Goal: Task Accomplishment & Management: Manage account settings

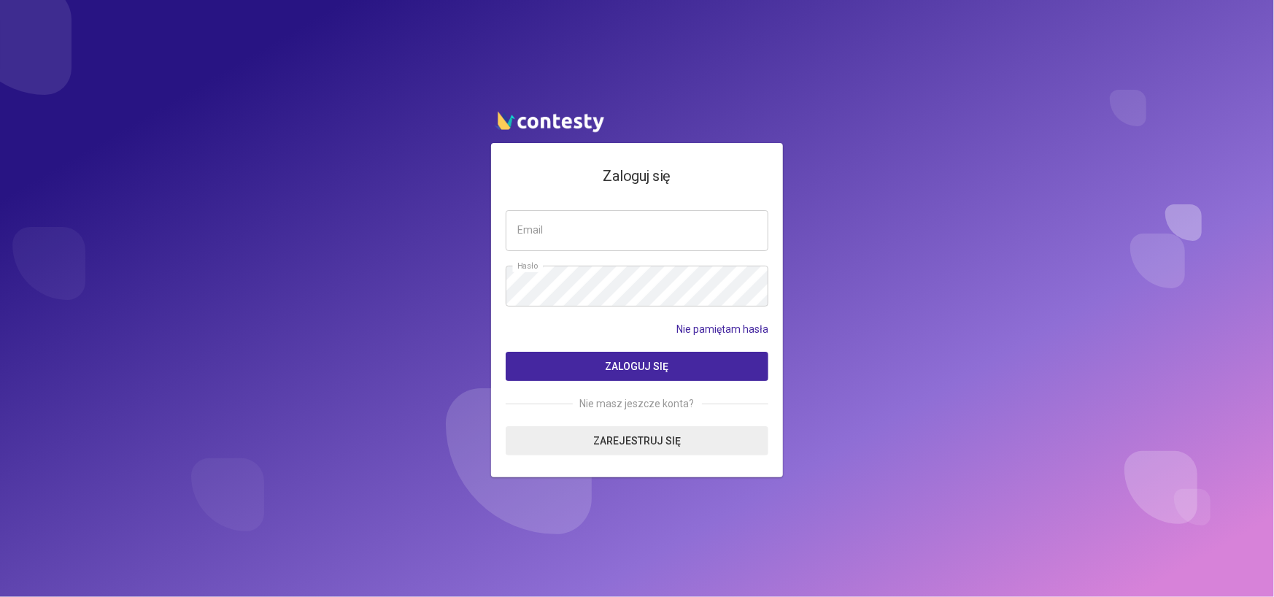
type input "**********"
click at [641, 369] on span "Zaloguj się" at bounding box center [638, 367] width 64 height 12
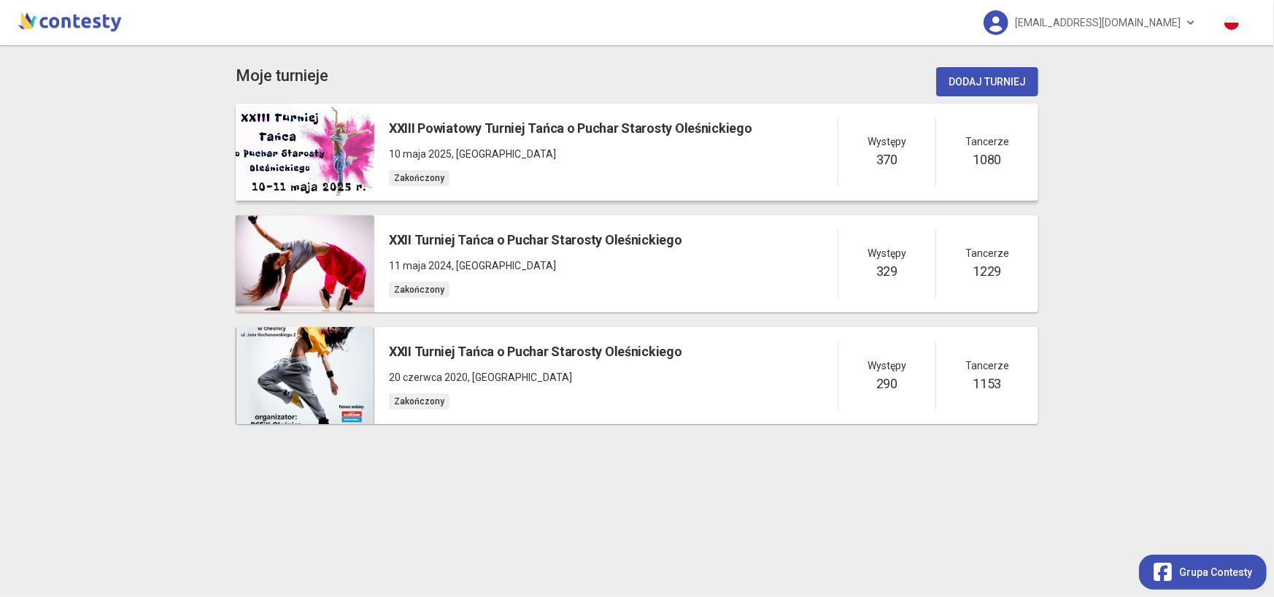
click at [523, 151] on p "10 maja 2025 , [GEOGRAPHIC_DATA]" at bounding box center [570, 154] width 363 height 16
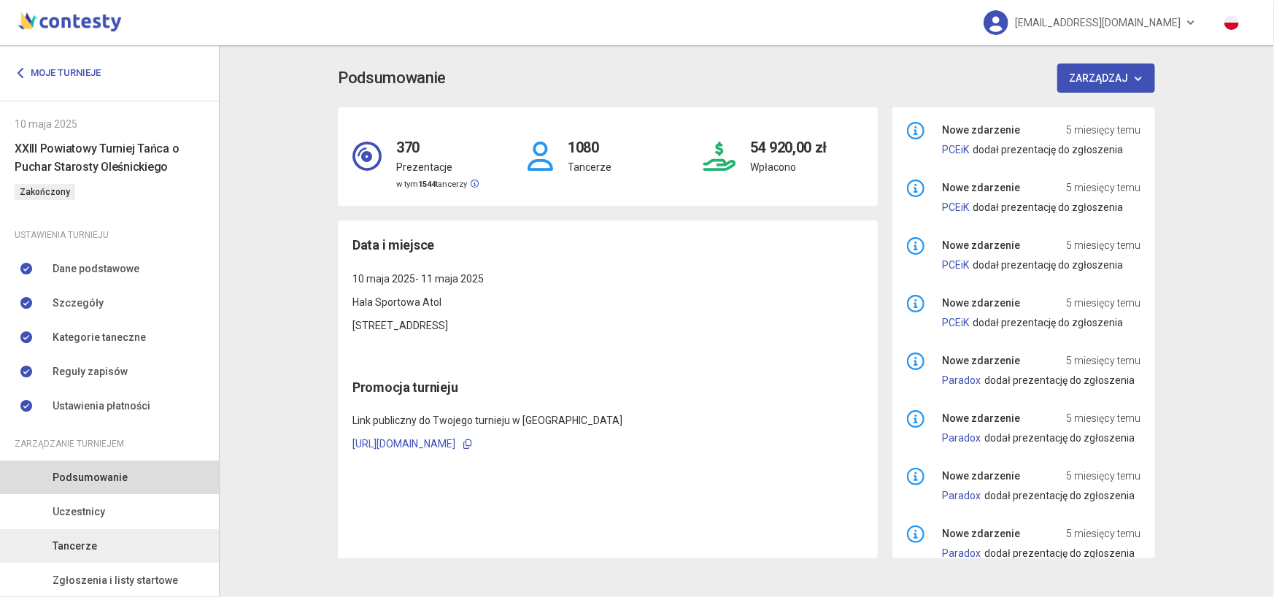
scroll to position [77, 0]
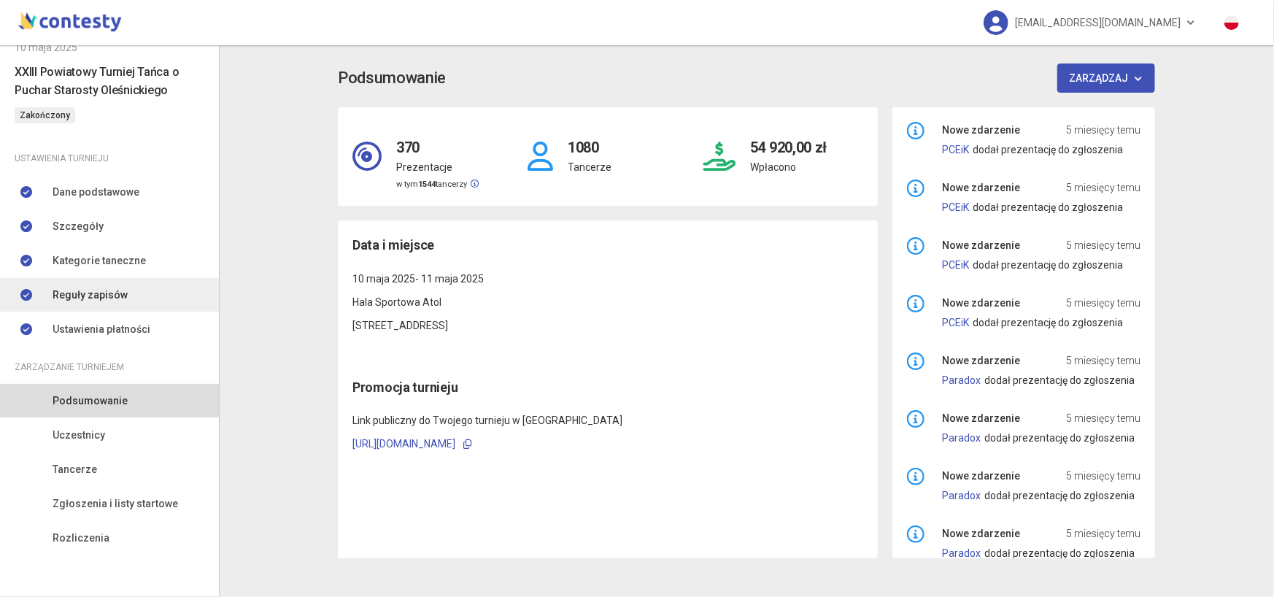
click at [123, 299] on span "Reguły zapisów" at bounding box center [90, 295] width 75 height 16
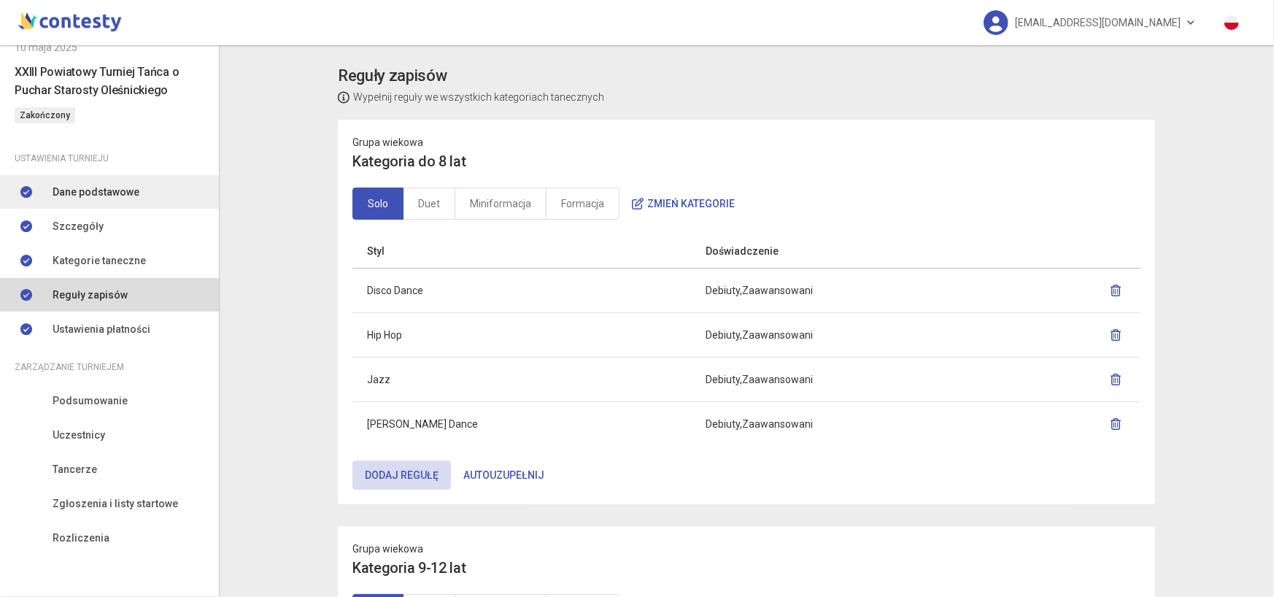
click at [136, 191] on link "Dane podstawowe" at bounding box center [109, 192] width 219 height 34
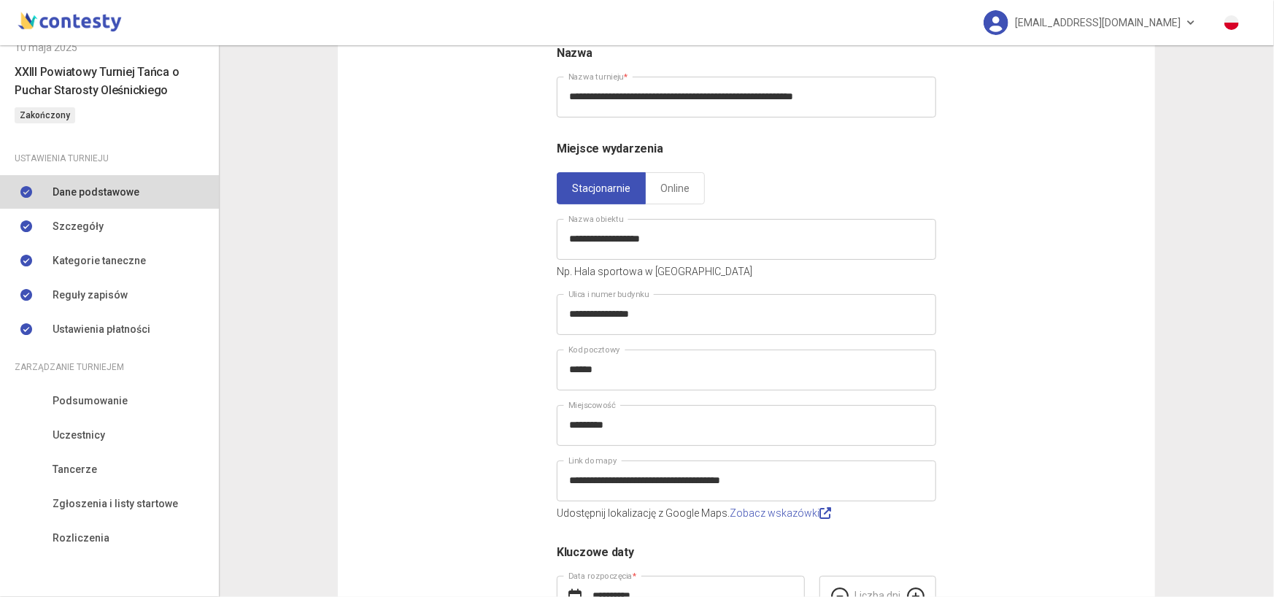
scroll to position [273, 0]
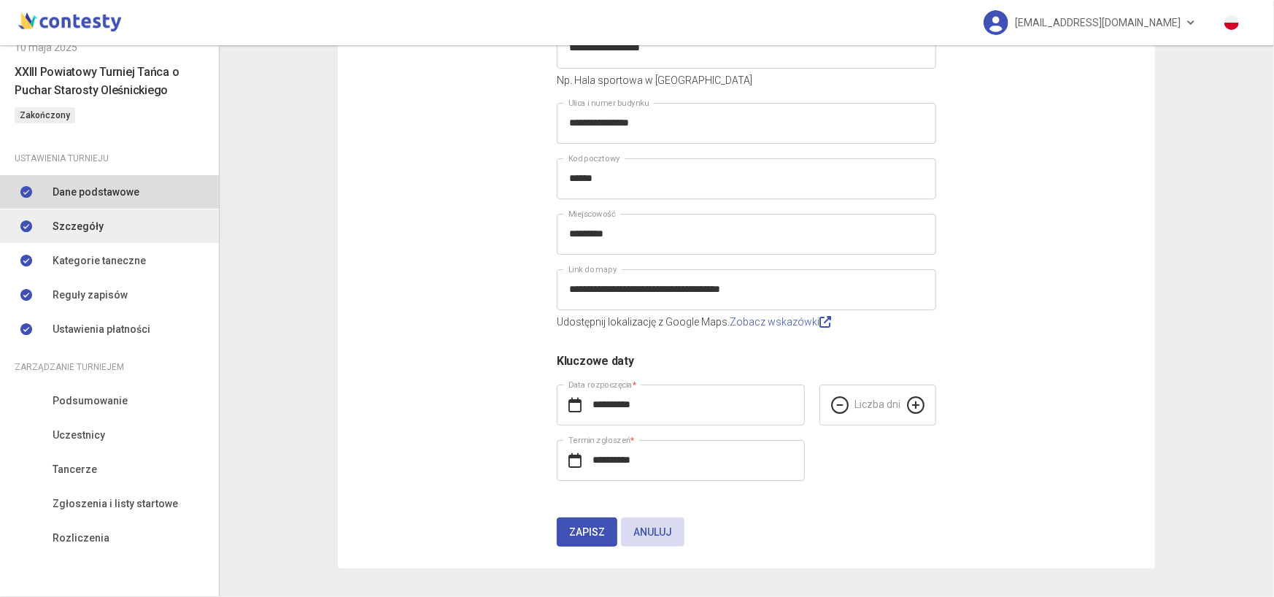
click at [160, 233] on link "Szczegóły" at bounding box center [109, 226] width 219 height 34
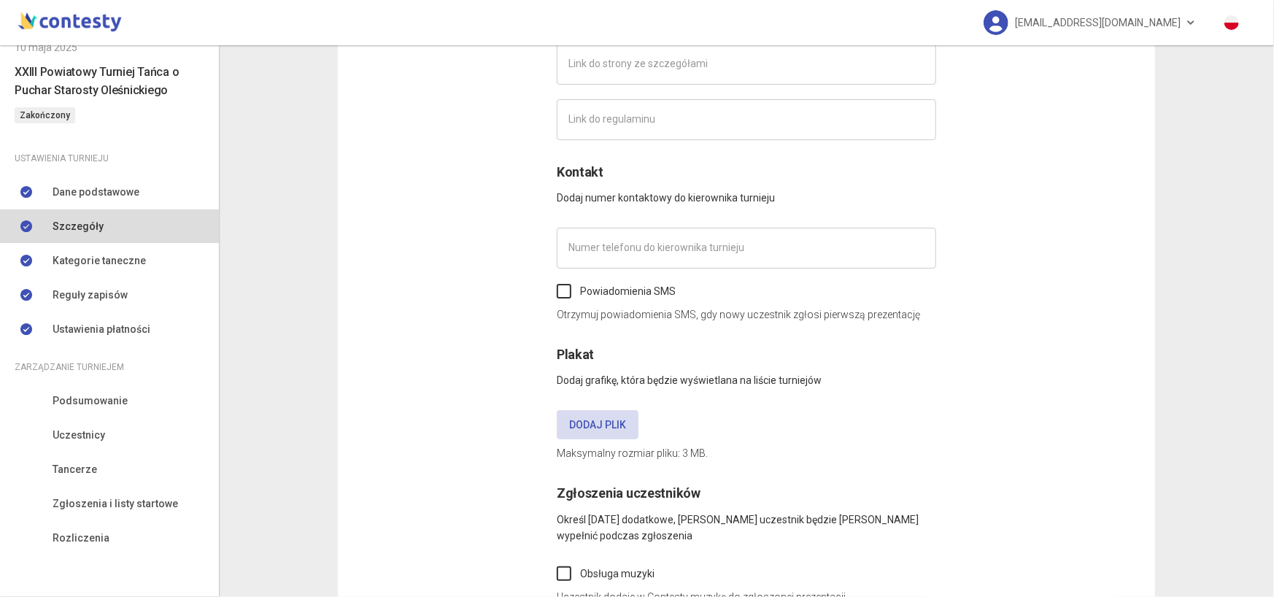
type input "**********"
type input "*********"
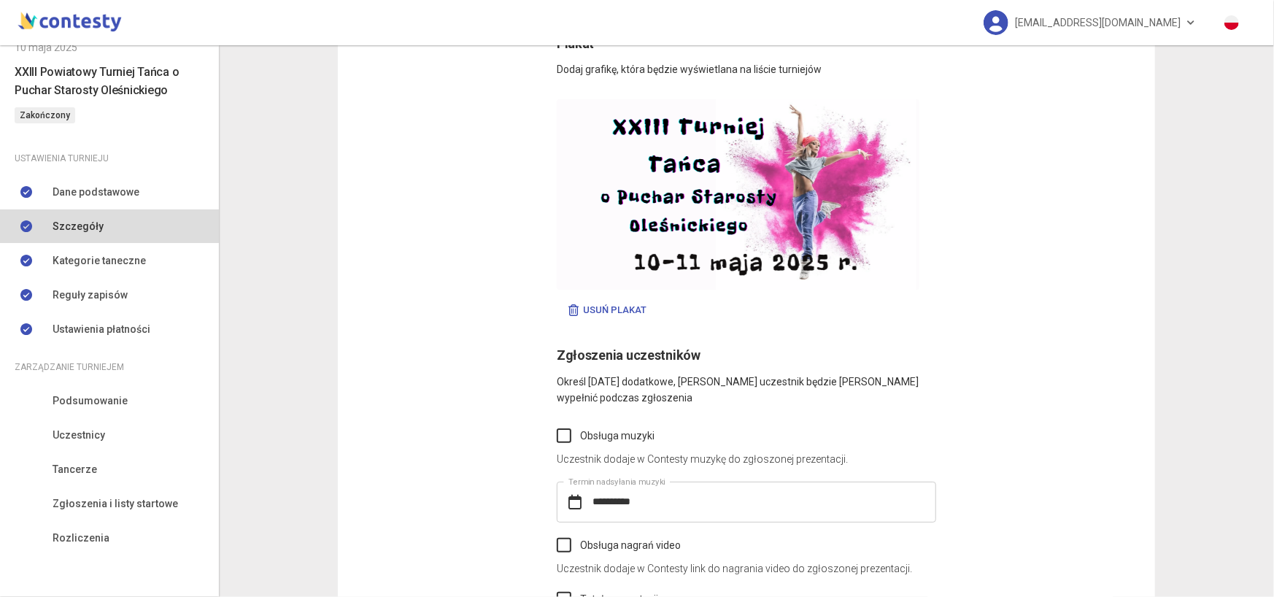
scroll to position [771, 0]
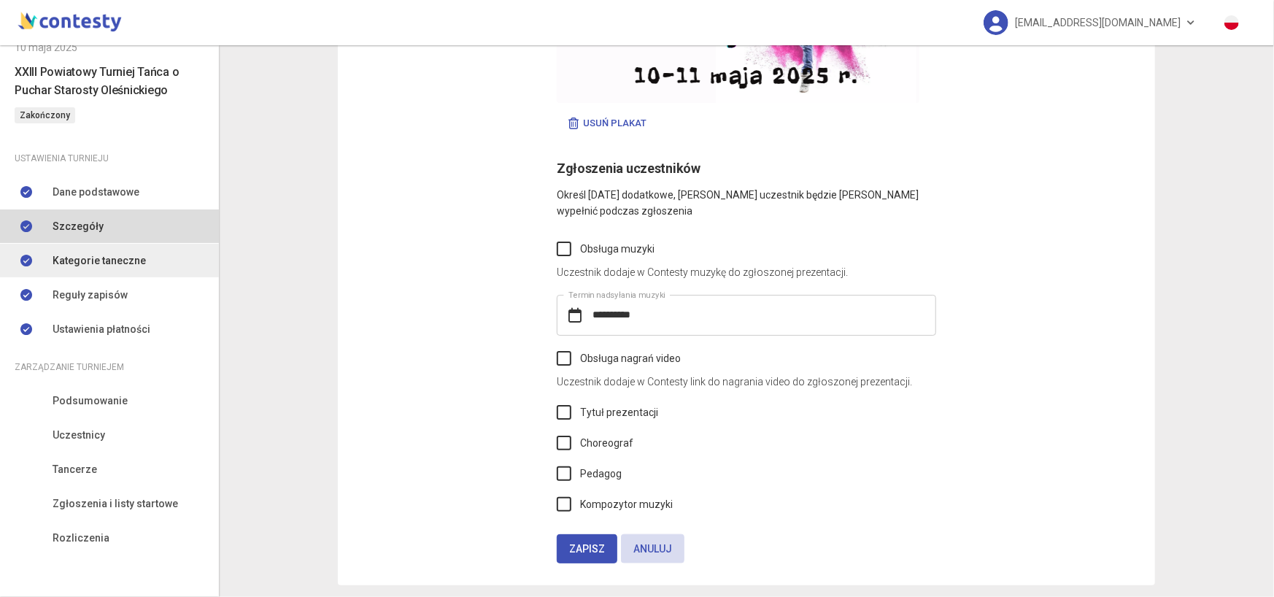
click at [138, 261] on span "Kategorie taneczne" at bounding box center [99, 261] width 93 height 16
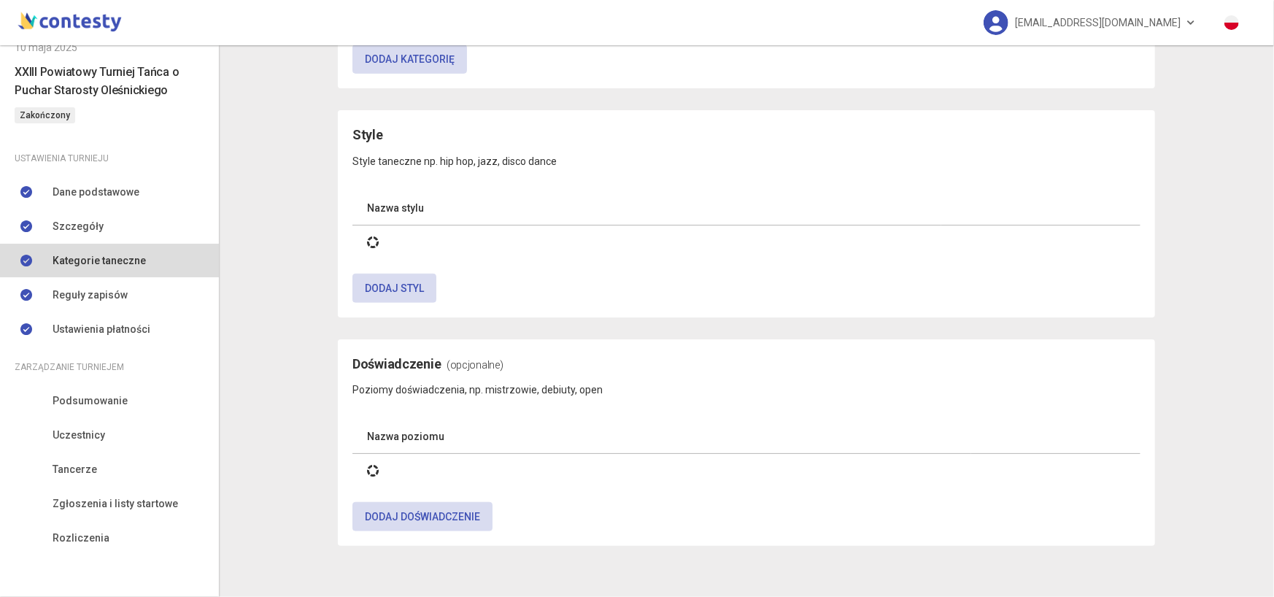
scroll to position [771, 0]
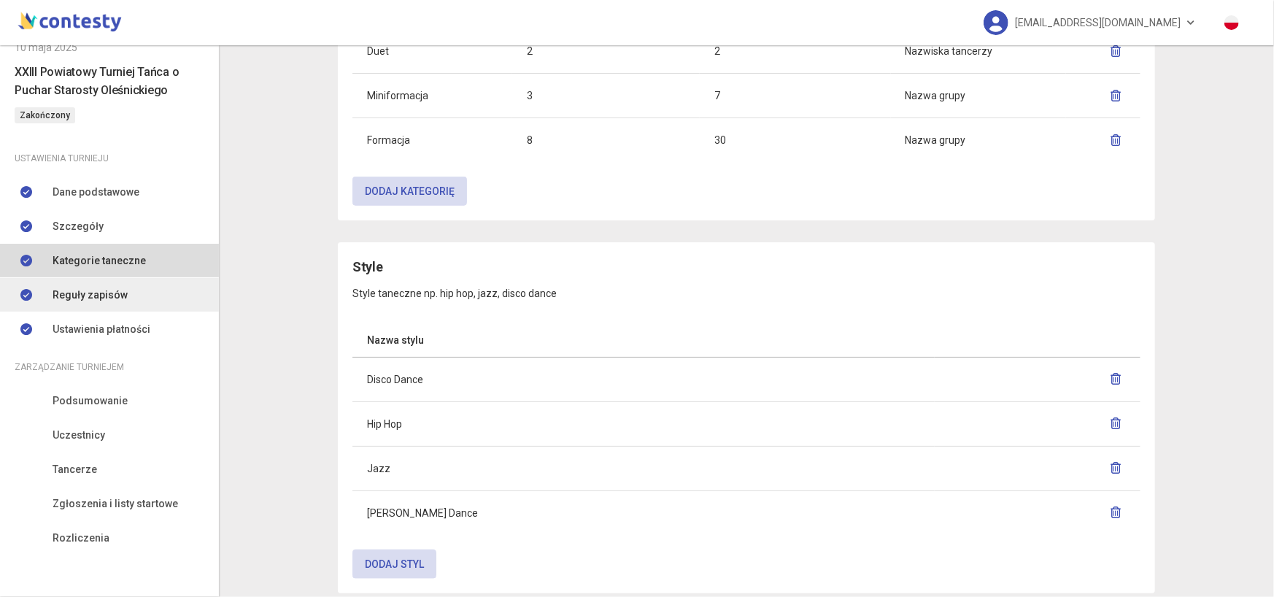
click at [116, 296] on span "Reguły zapisów" at bounding box center [90, 295] width 75 height 16
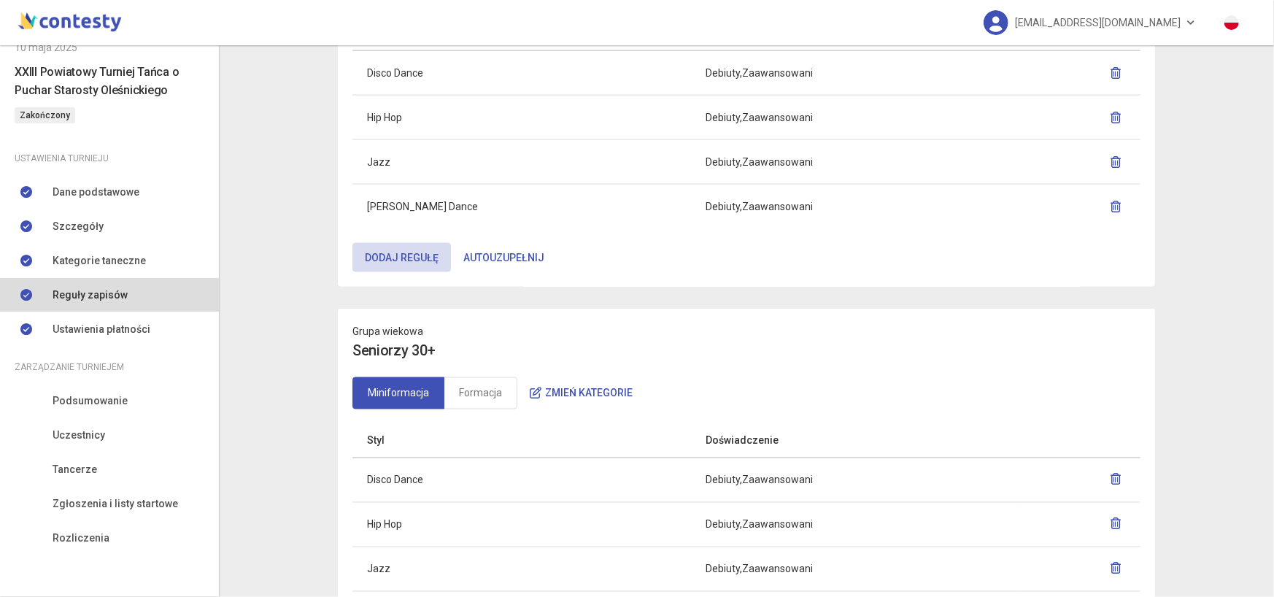
scroll to position [1564, 0]
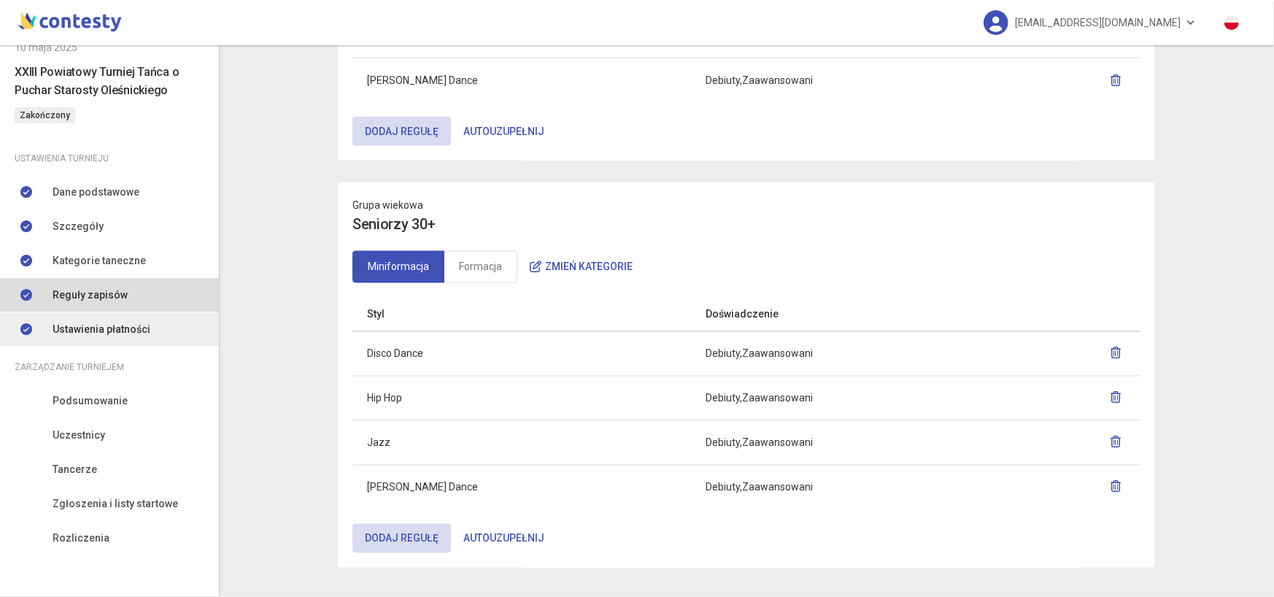
click at [188, 323] on link "Ustawienia płatności" at bounding box center [109, 329] width 219 height 34
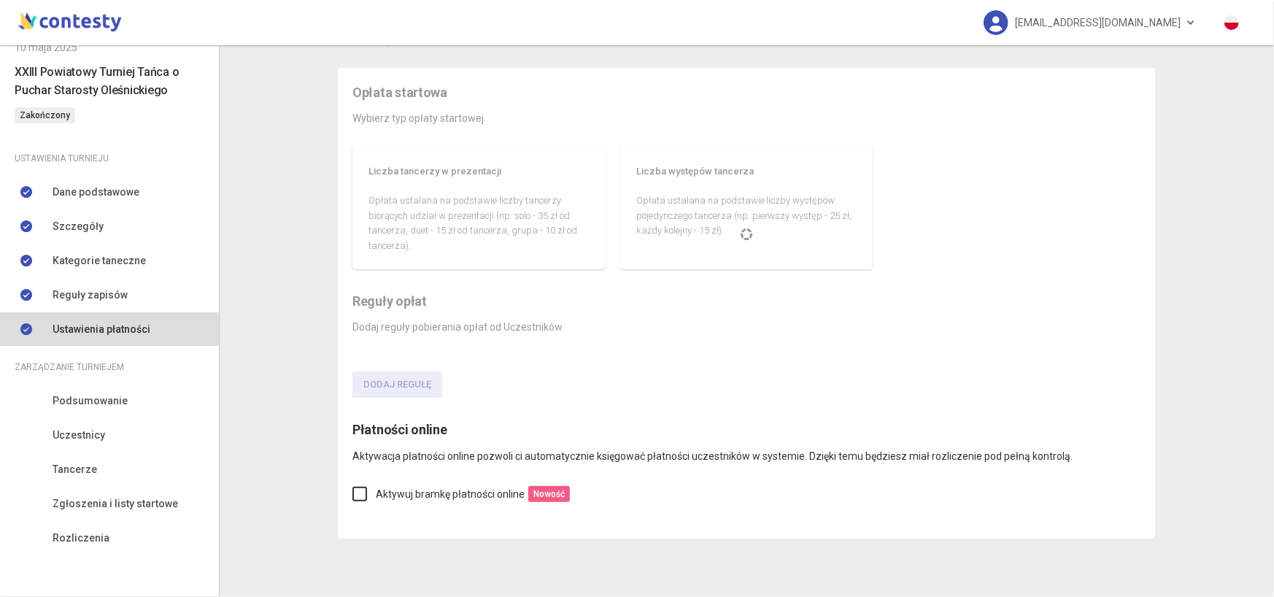
scroll to position [78, 0]
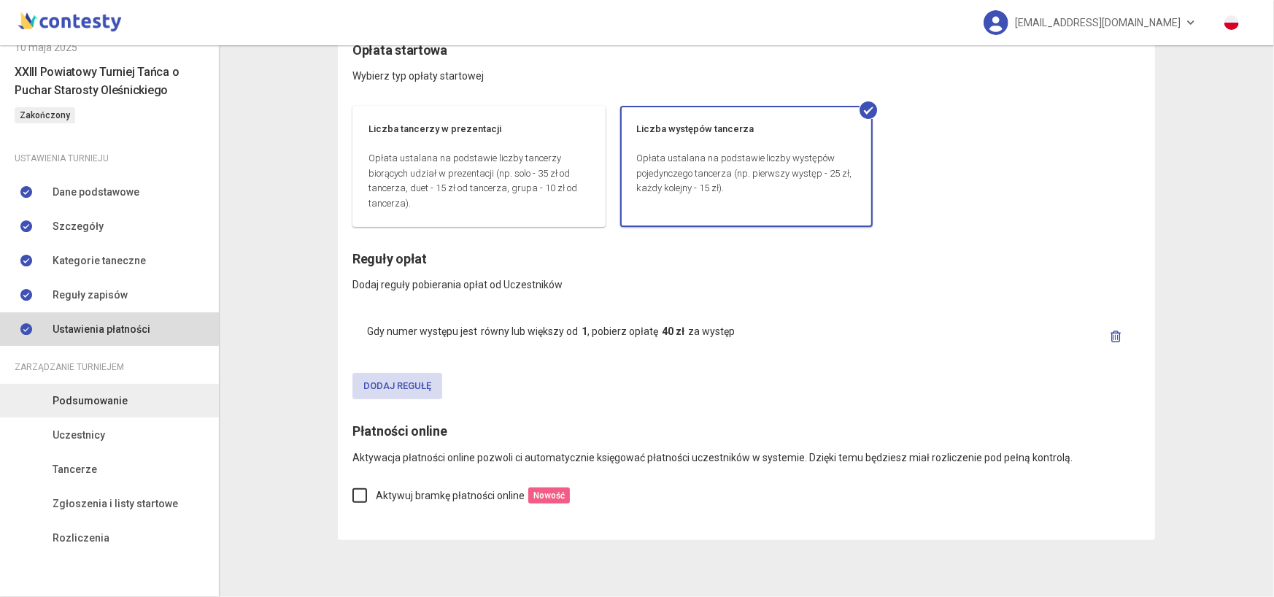
click at [102, 400] on span "Podsumowanie" at bounding box center [90, 401] width 75 height 16
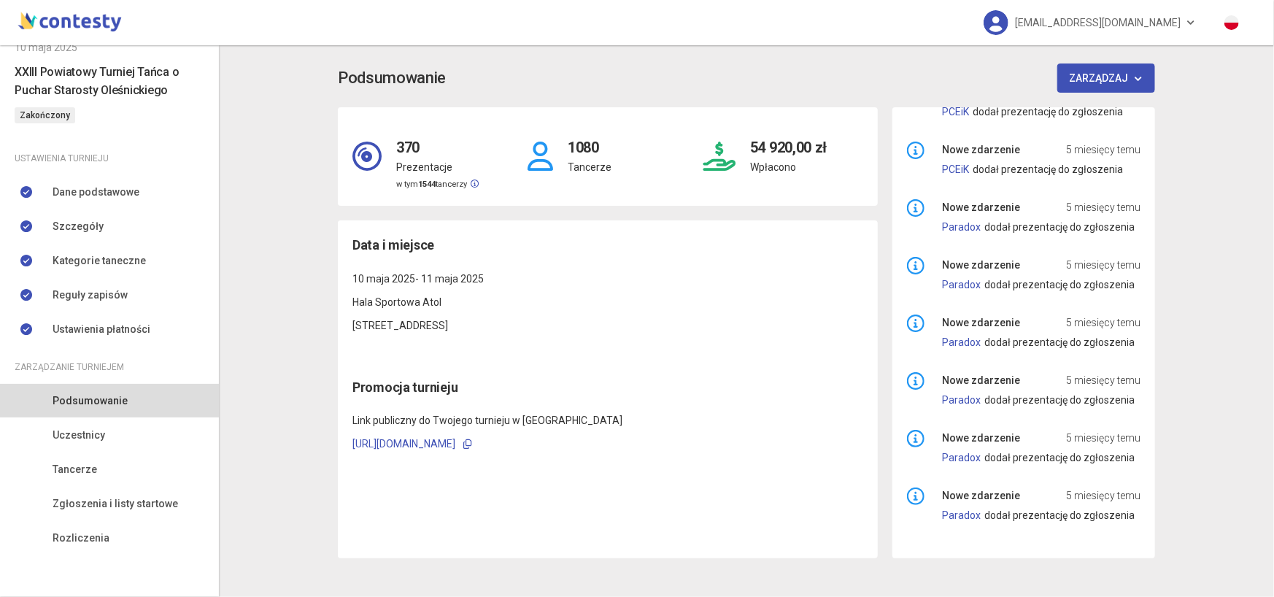
scroll to position [154, 0]
click at [1144, 78] on button "Zarządzaj" at bounding box center [1107, 78] width 99 height 29
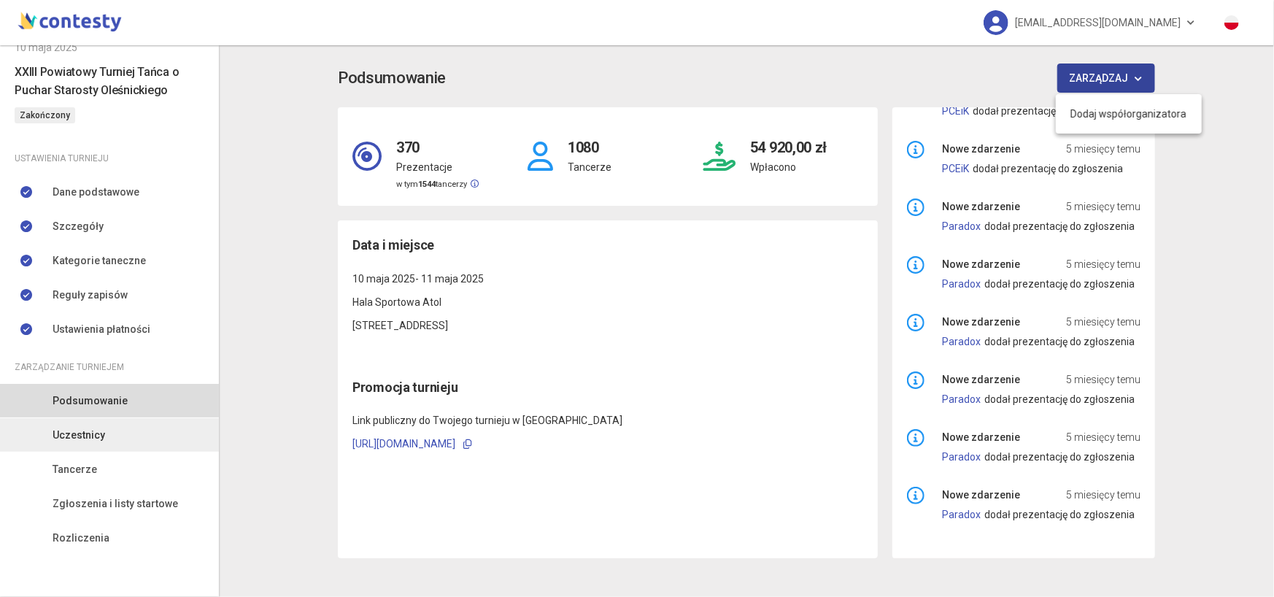
click at [122, 439] on link "Uczestnicy" at bounding box center [109, 435] width 219 height 34
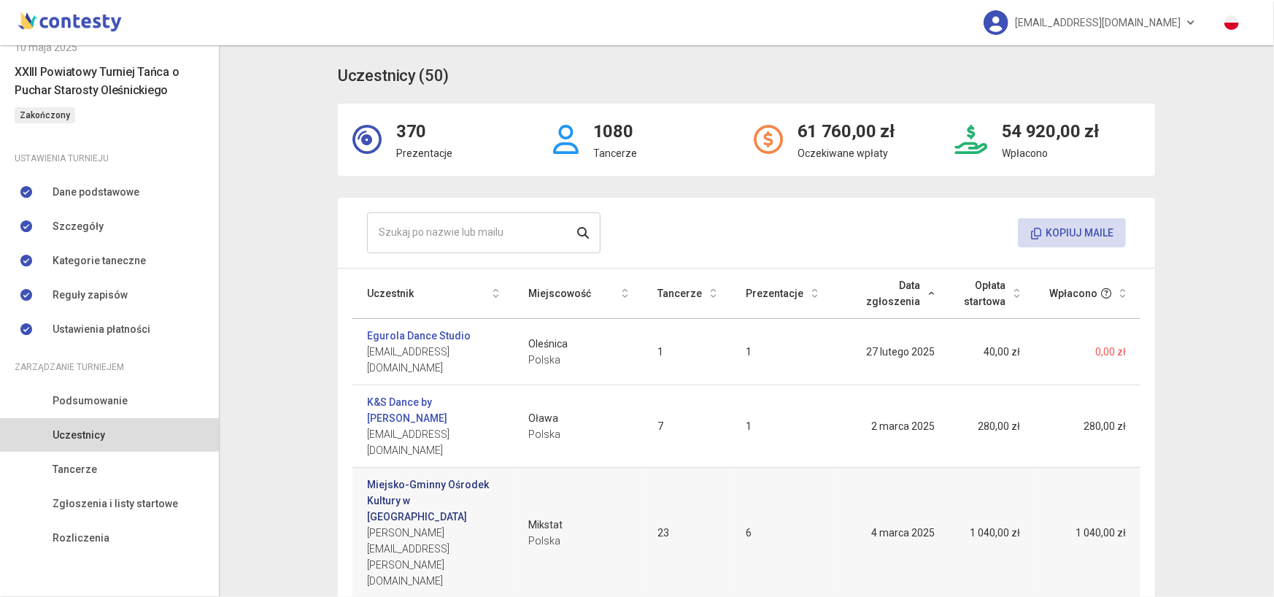
click at [466, 477] on link "Miejsko-Gminny Ośrodek Kultury w [GEOGRAPHIC_DATA]" at bounding box center [433, 501] width 132 height 48
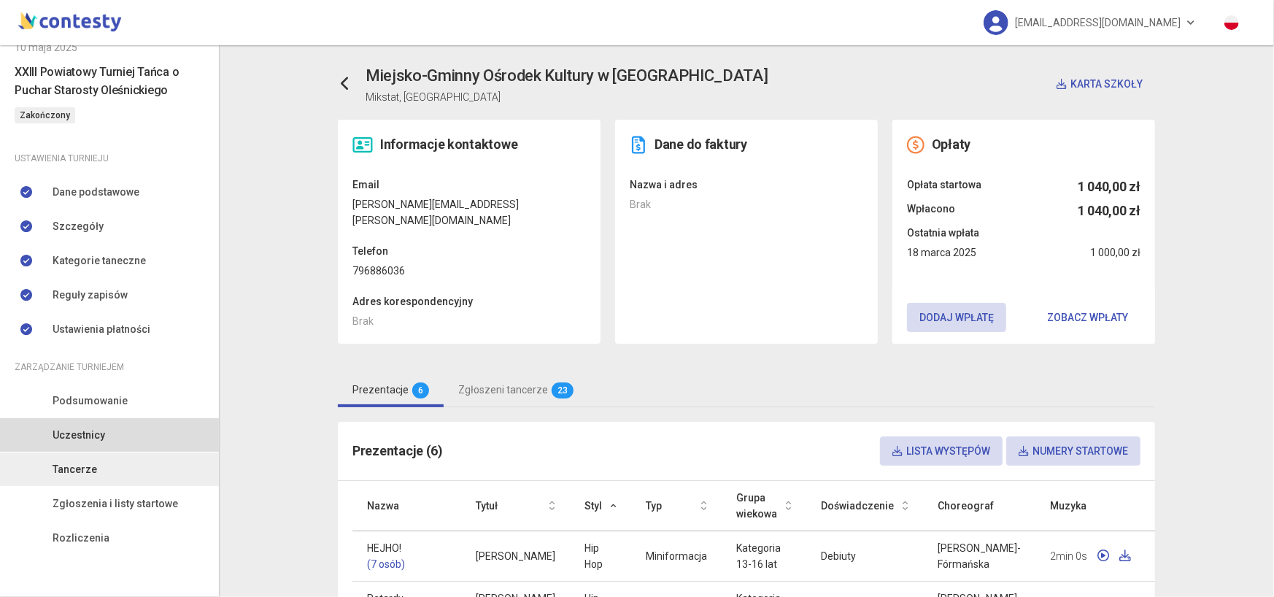
click at [95, 474] on link "Tancerze" at bounding box center [109, 470] width 219 height 34
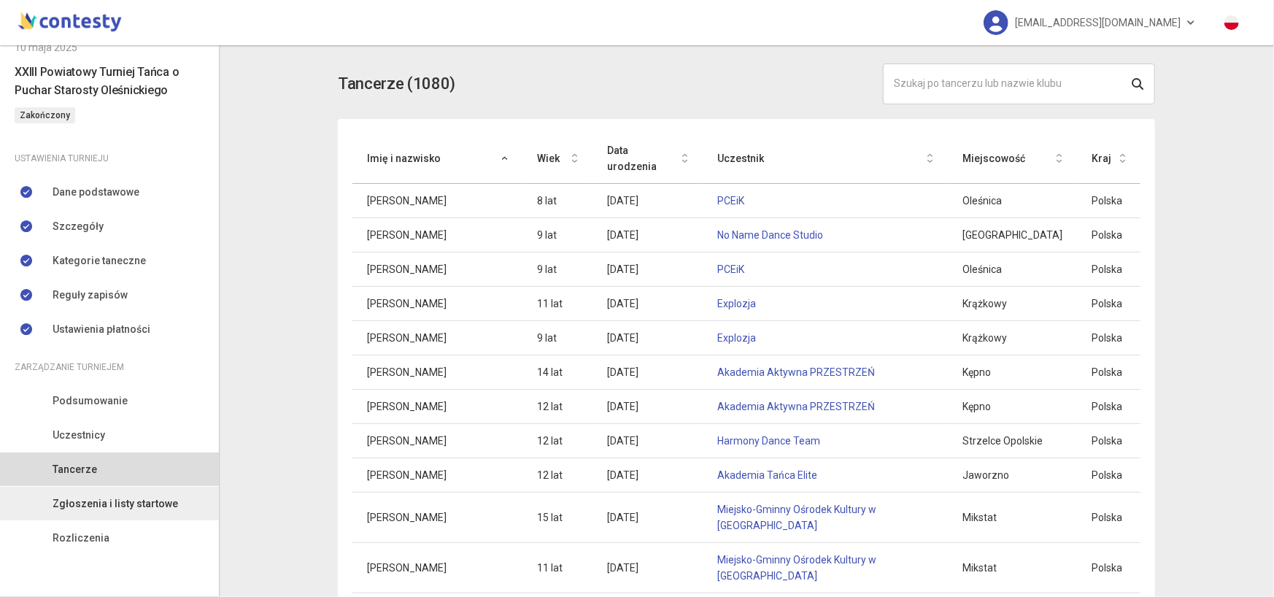
click at [131, 499] on span "Zgłoszenia i listy startowe" at bounding box center [116, 504] width 126 height 16
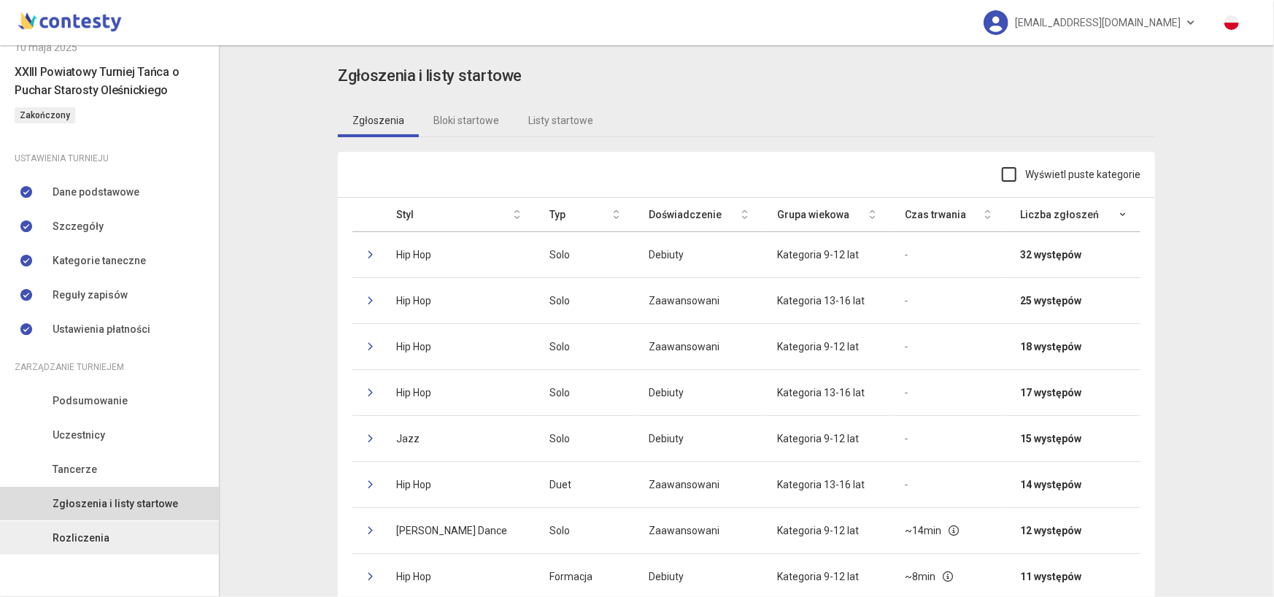
click at [123, 529] on link "Rozliczenia" at bounding box center [109, 538] width 219 height 34
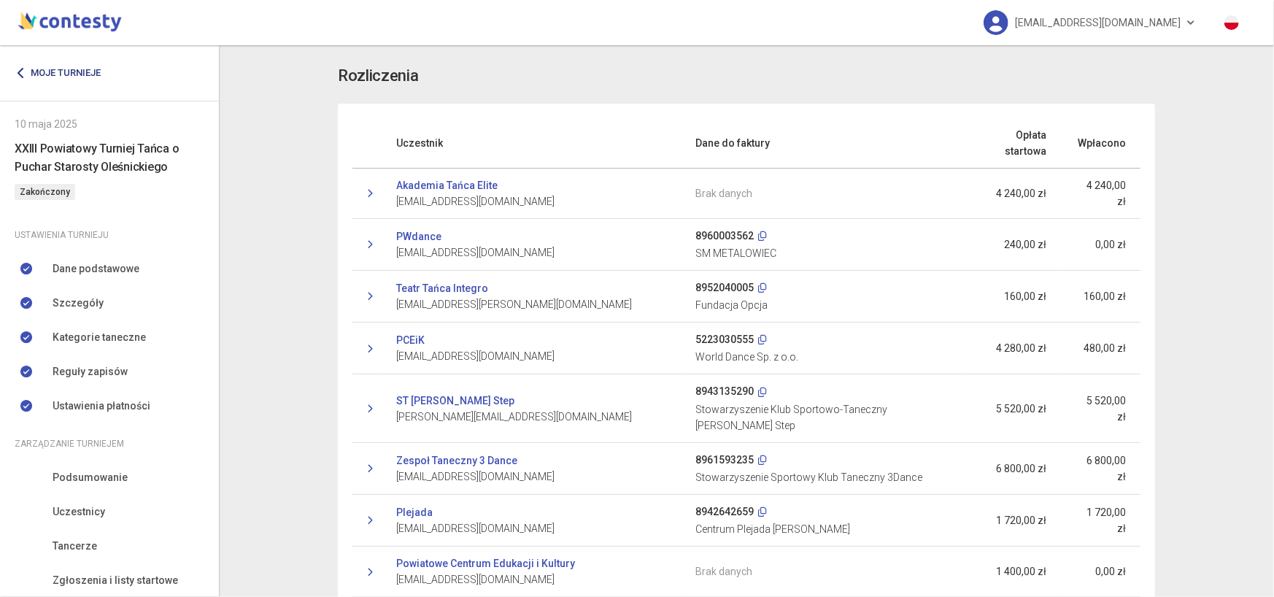
click at [63, 73] on link "Moje turnieje" at bounding box center [63, 73] width 97 height 26
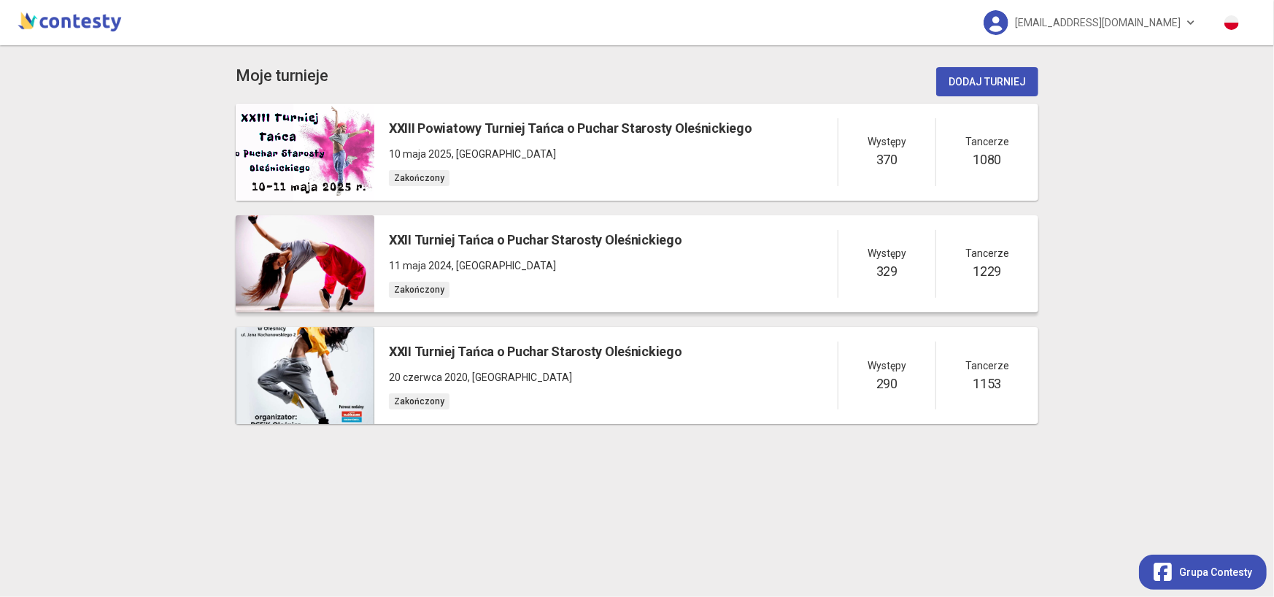
click at [518, 239] on h5 "XXII Turniej Tańca o Puchar Starosty Oleśnickiego" at bounding box center [535, 240] width 293 height 20
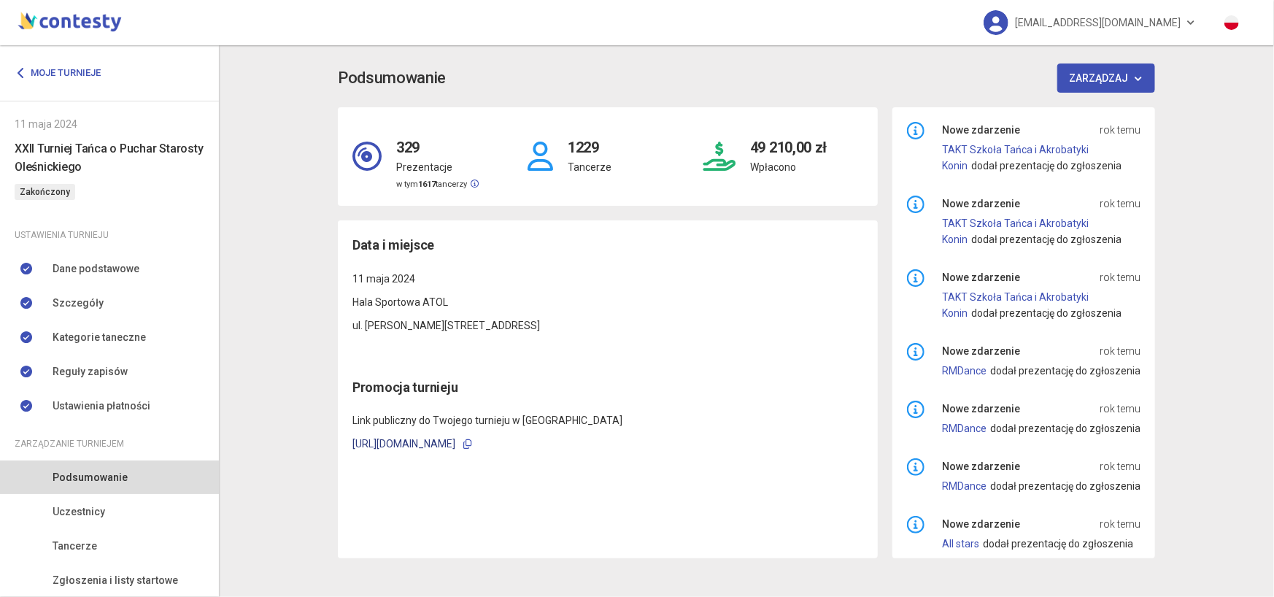
click at [455, 445] on link "[URL][DOMAIN_NAME]" at bounding box center [404, 444] width 103 height 12
click at [28, 69] on link "Moje turnieje" at bounding box center [63, 73] width 97 height 26
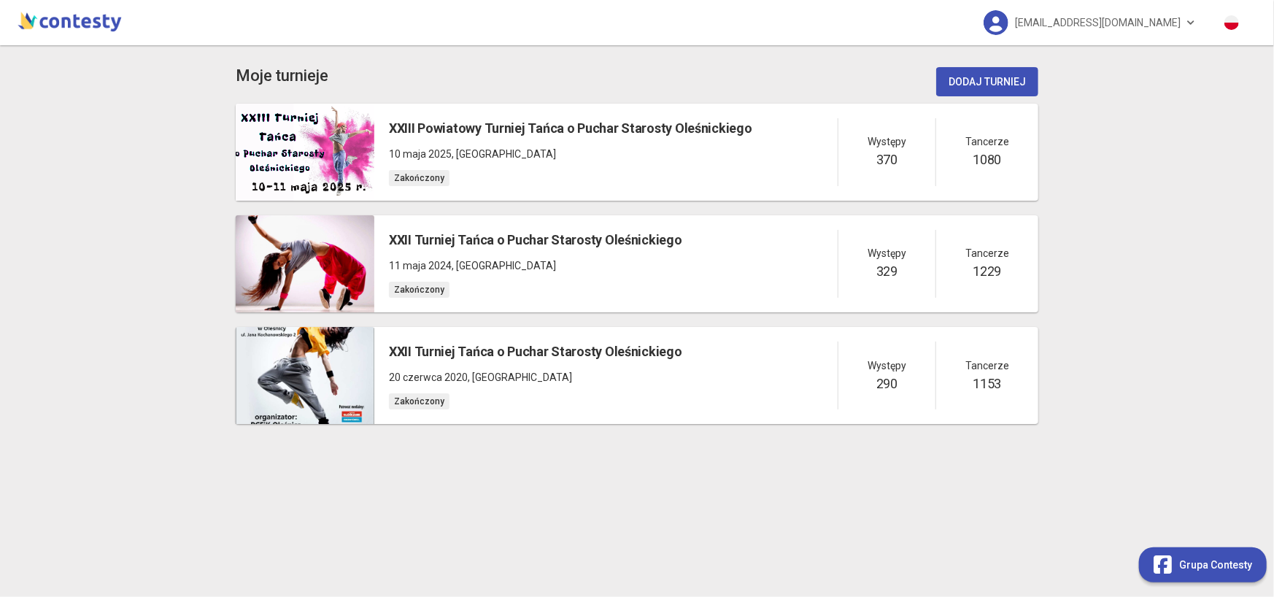
click at [1208, 566] on span "Grupa Contesty" at bounding box center [1216, 565] width 73 height 16
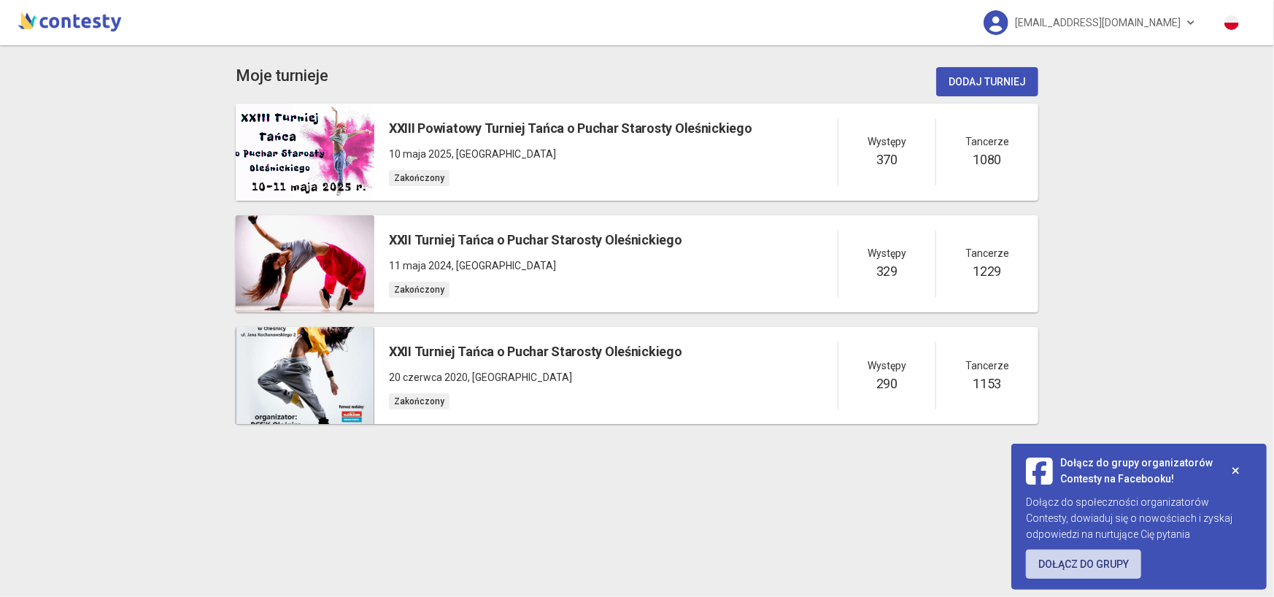
click at [1109, 558] on link "Dołącz do grupy" at bounding box center [1083, 564] width 115 height 29
